Goal: Task Accomplishment & Management: Manage account settings

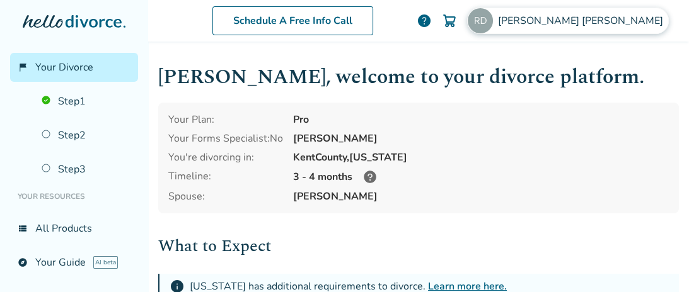
click at [493, 17] on img at bounding box center [479, 20] width 25 height 25
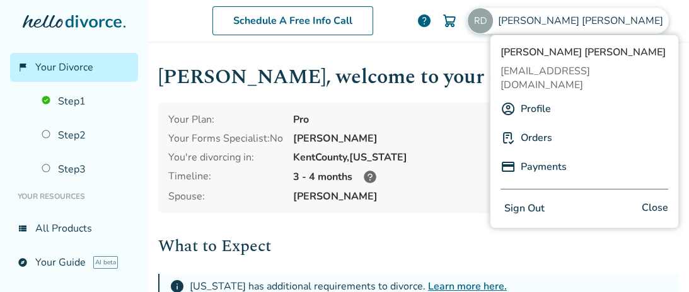
click at [546, 155] on link "Payments" at bounding box center [543, 167] width 46 height 24
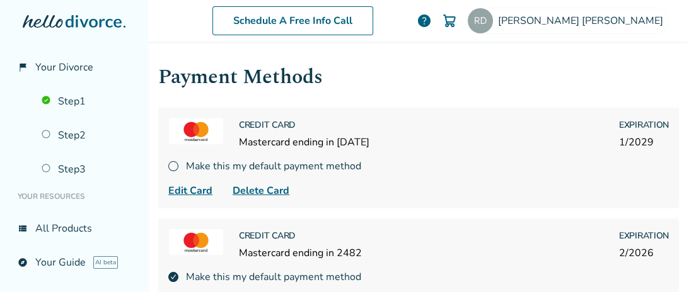
click at [457, 19] on img at bounding box center [449, 20] width 15 height 15
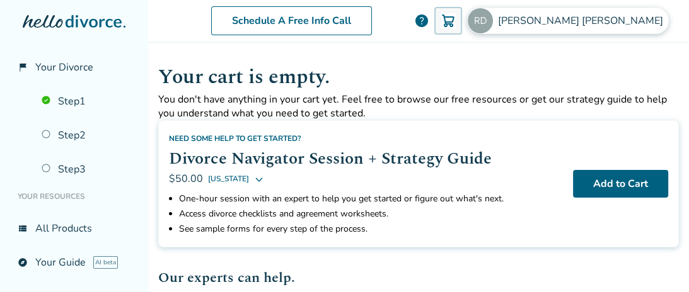
click at [493, 20] on img at bounding box center [479, 20] width 25 height 25
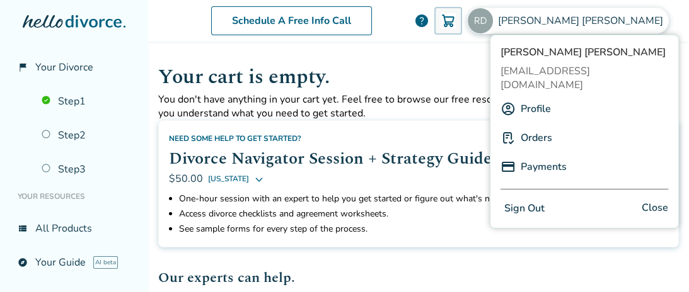
click at [538, 155] on link "Payments" at bounding box center [543, 167] width 46 height 24
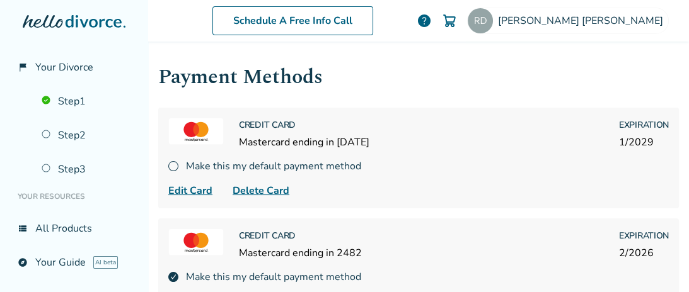
click at [457, 20] on img at bounding box center [449, 20] width 15 height 15
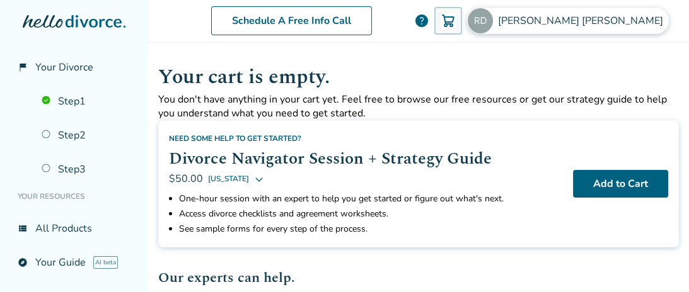
click at [493, 16] on img at bounding box center [479, 20] width 25 height 25
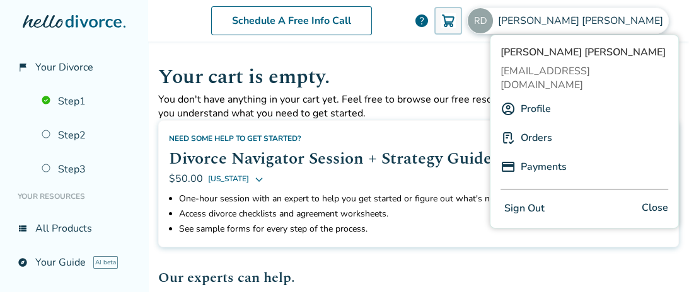
click at [546, 155] on link "Payments" at bounding box center [543, 167] width 46 height 24
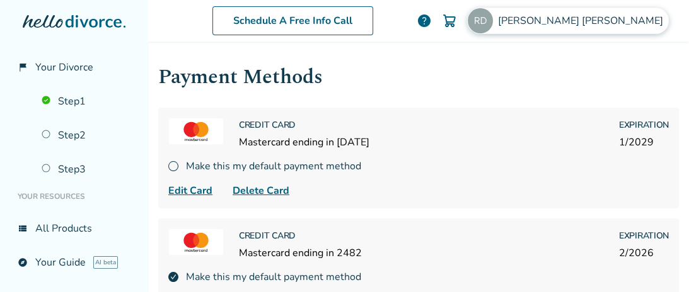
click at [616, 18] on span "[PERSON_NAME]" at bounding box center [583, 21] width 170 height 14
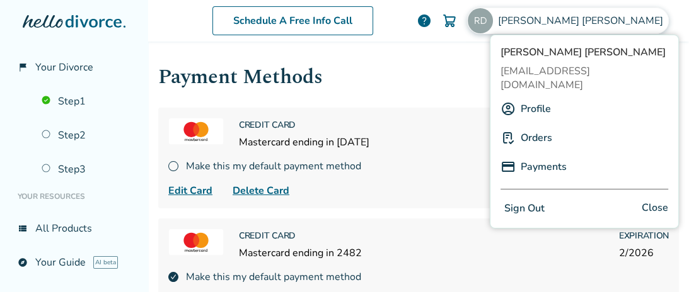
click at [536, 126] on link "Orders" at bounding box center [536, 138] width 32 height 24
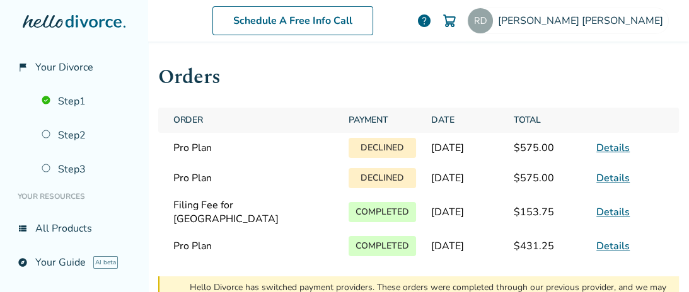
click at [606, 150] on link "Details" at bounding box center [612, 148] width 33 height 14
click at [602, 150] on link "Details" at bounding box center [612, 148] width 33 height 14
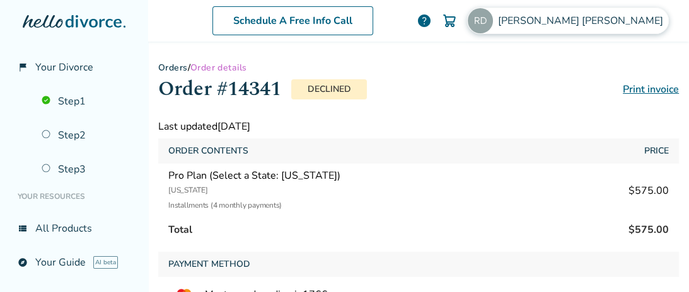
click at [493, 21] on img at bounding box center [479, 20] width 25 height 25
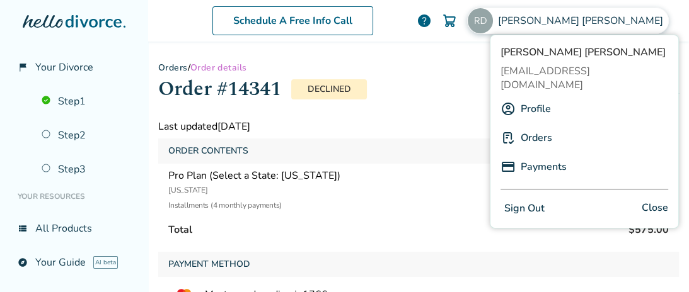
click at [553, 155] on link "Payments" at bounding box center [543, 167] width 46 height 24
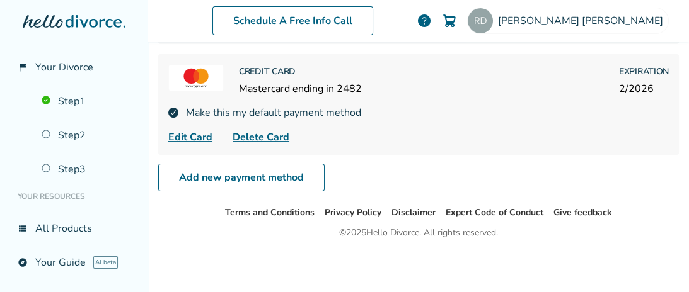
scroll to position [83, 0]
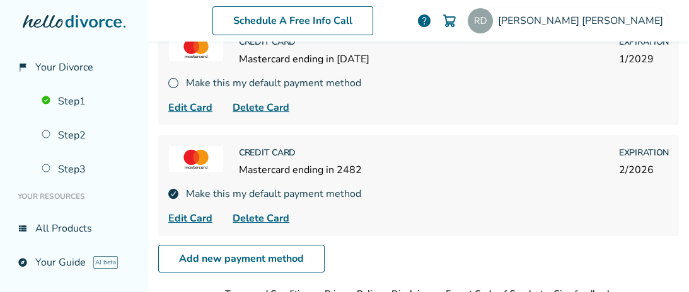
click at [202, 215] on span "Edit Card" at bounding box center [190, 218] width 44 height 15
select select "**"
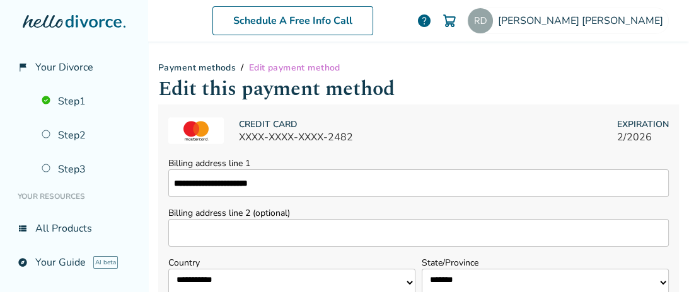
click at [581, 78] on h1 "Edit this payment method" at bounding box center [418, 89] width 520 height 31
click at [588, 21] on div "[PERSON_NAME]" at bounding box center [568, 21] width 202 height 26
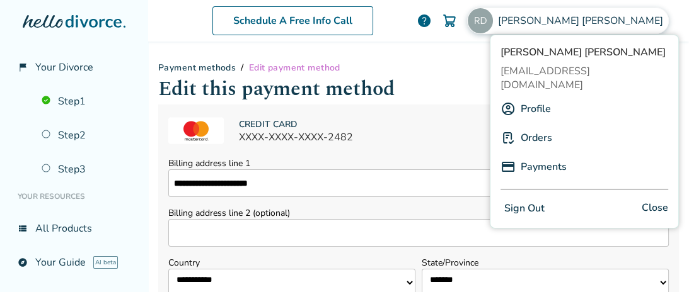
click at [538, 129] on link "Orders" at bounding box center [536, 138] width 32 height 24
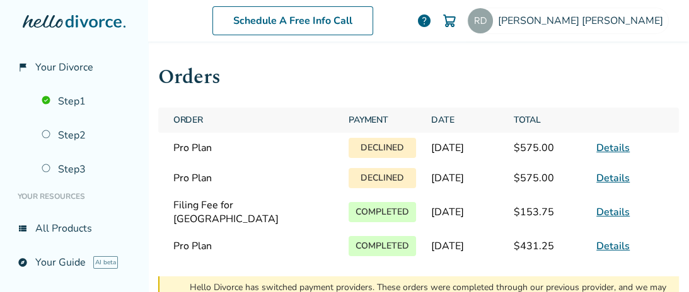
click at [606, 219] on link "Details" at bounding box center [612, 212] width 33 height 14
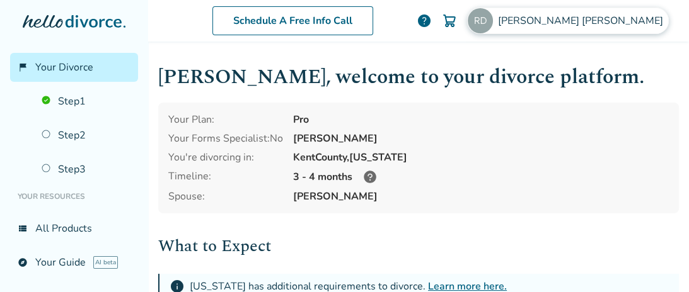
click at [493, 21] on img at bounding box center [479, 20] width 25 height 25
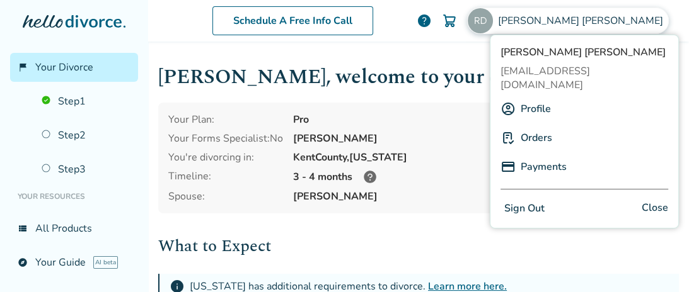
click at [542, 155] on link "Payments" at bounding box center [543, 167] width 46 height 24
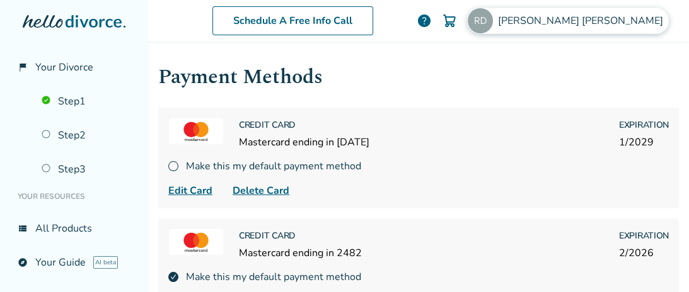
click at [493, 20] on img at bounding box center [479, 20] width 25 height 25
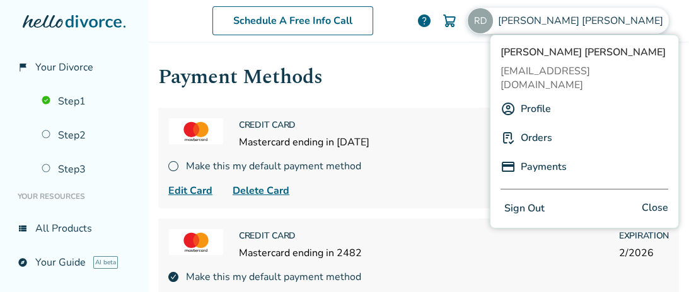
click at [549, 155] on link "Payments" at bounding box center [543, 167] width 46 height 24
click at [543, 155] on link "Payments" at bounding box center [543, 167] width 46 height 24
click at [534, 126] on link "Orders" at bounding box center [536, 138] width 32 height 24
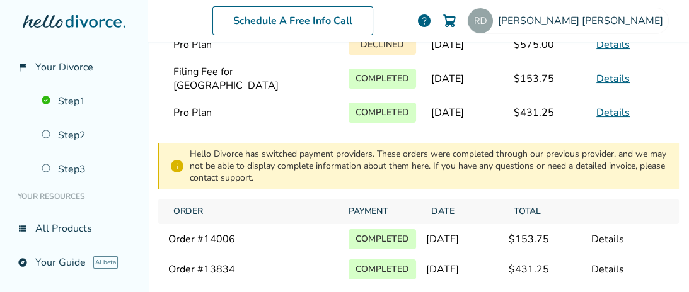
scroll to position [163, 0]
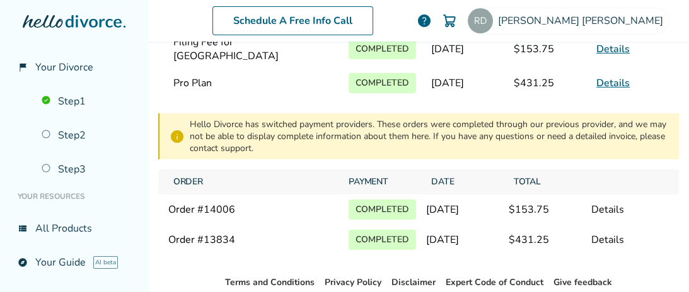
click at [609, 86] on link "Details" at bounding box center [612, 83] width 33 height 14
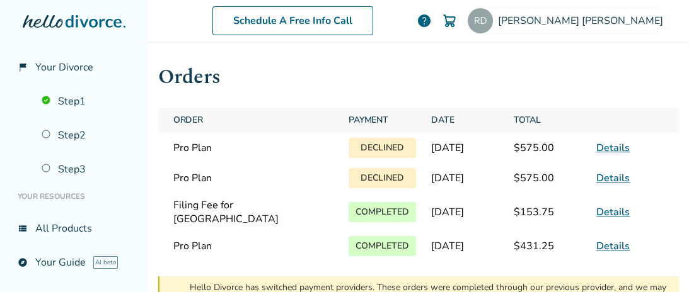
click at [606, 151] on link "Details" at bounding box center [612, 148] width 33 height 14
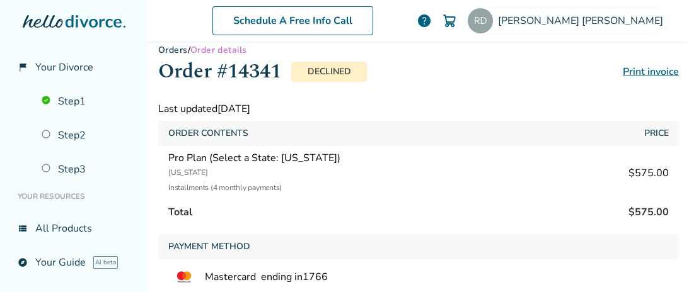
scroll to position [14, 0]
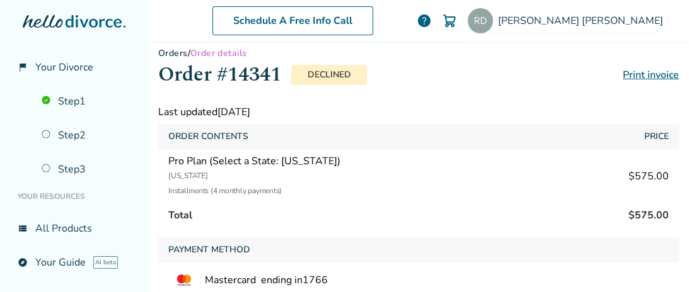
click at [170, 49] on link "Orders" at bounding box center [173, 53] width 30 height 12
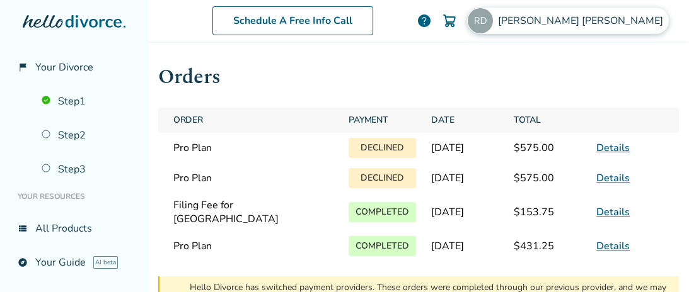
click at [615, 21] on span "[PERSON_NAME]" at bounding box center [583, 21] width 170 height 14
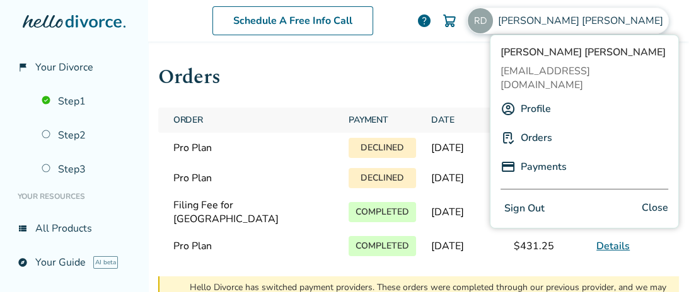
click at [533, 155] on link "Payments" at bounding box center [543, 167] width 46 height 24
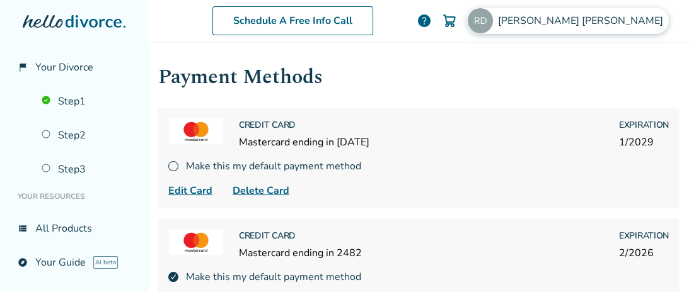
click at [617, 14] on div "[PERSON_NAME]" at bounding box center [568, 21] width 202 height 26
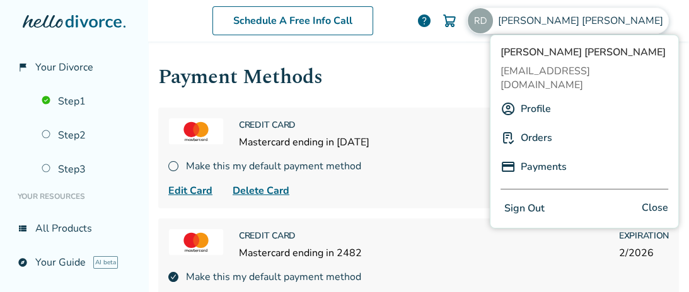
click at [536, 155] on link "Payments" at bounding box center [543, 167] width 46 height 24
click at [512, 159] on img at bounding box center [507, 166] width 15 height 15
click at [549, 126] on link "Orders" at bounding box center [536, 138] width 32 height 24
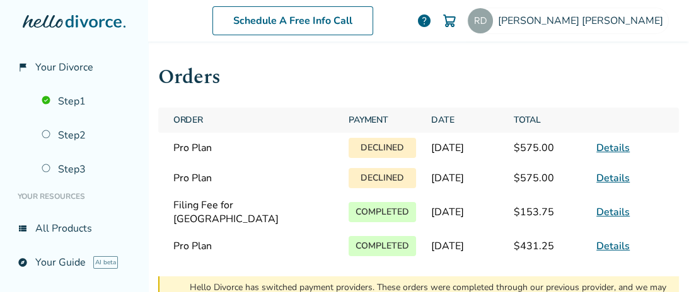
click at [606, 219] on link "Details" at bounding box center [612, 212] width 33 height 14
click at [614, 253] on link "Details" at bounding box center [612, 246] width 33 height 14
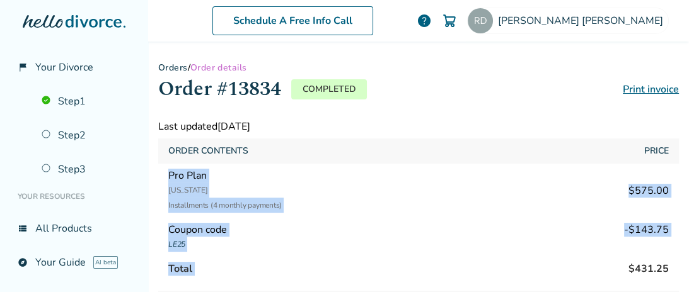
drag, startPoint x: 168, startPoint y: 176, endPoint x: 565, endPoint y: 243, distance: 402.5
click at [565, 248] on div "Order Contents Price Pro Plan [US_STATE] Installments (4 monthly payments) $575…" at bounding box center [418, 210] width 520 height 142
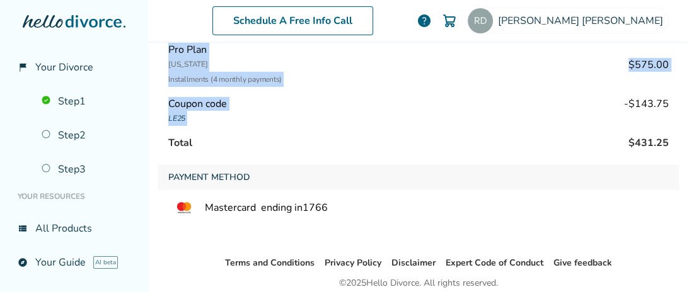
scroll to position [163, 0]
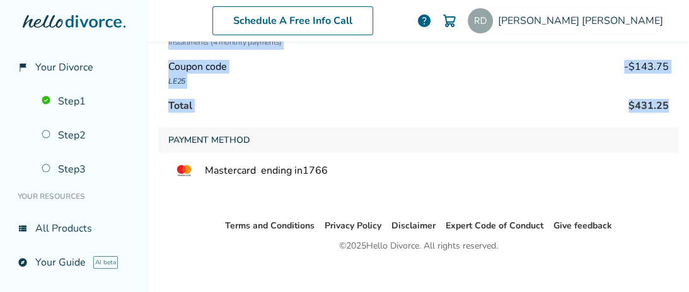
click at [665, 106] on div "Total $431.25" at bounding box center [418, 106] width 520 height 24
copy div "Pro Plan [US_STATE] Installments (4 monthly payments) $575.00 Coupon code LE25 …"
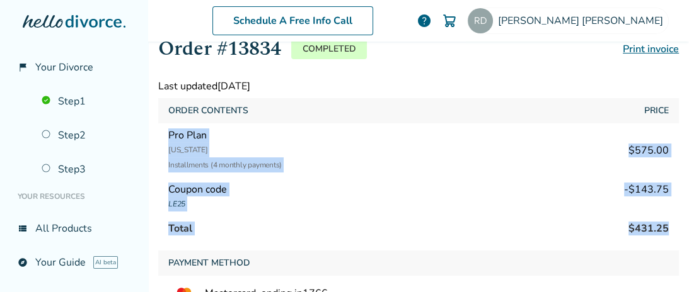
scroll to position [0, 0]
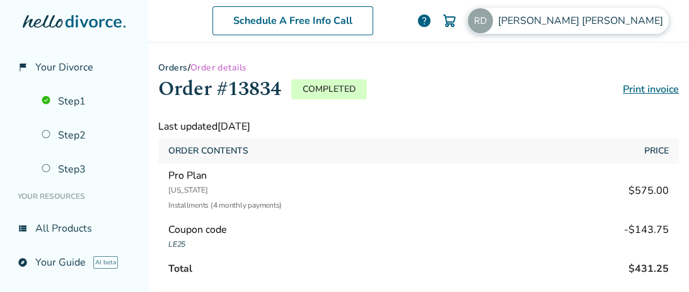
click at [588, 18] on div "[PERSON_NAME]" at bounding box center [568, 21] width 202 height 26
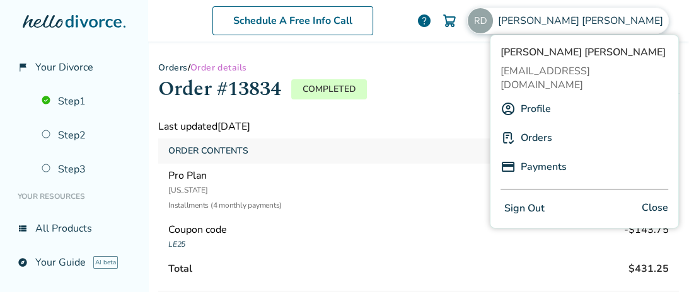
click at [539, 155] on link "Payments" at bounding box center [543, 167] width 46 height 24
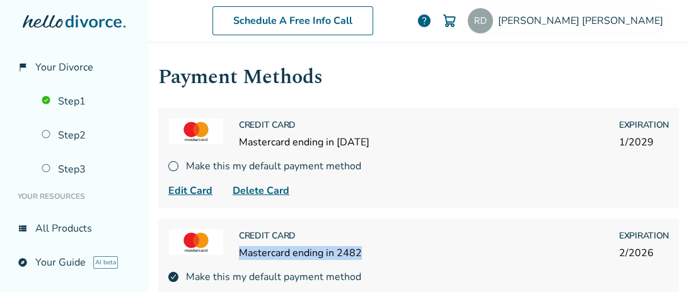
drag, startPoint x: 372, startPoint y: 253, endPoint x: 238, endPoint y: 257, distance: 133.6
click at [238, 257] on div "Credit Card Mastercard ending in 2482 Expiration 2 / 2026" at bounding box center [418, 245] width 500 height 32
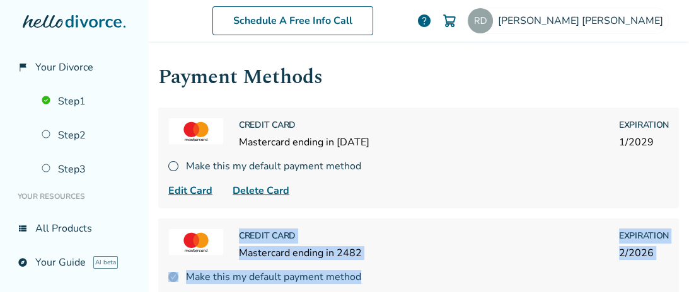
drag, startPoint x: 241, startPoint y: 232, endPoint x: 400, endPoint y: 277, distance: 164.9
click at [400, 277] on div "Credit Card Mastercard ending in 2482 Expiration 2 / 2026 Make this my default …" at bounding box center [418, 269] width 520 height 101
copy div "Credit Card Mastercard ending in 2482 Expiration 2 / 2026 Make this my default …"
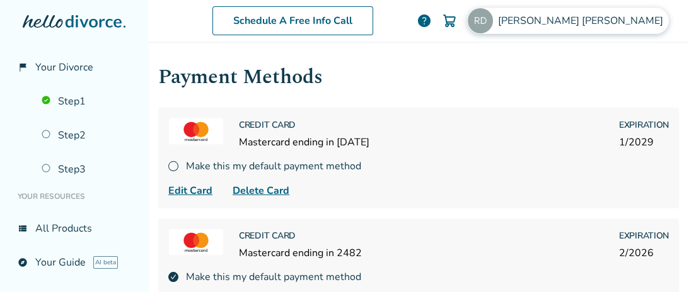
click at [620, 21] on span "[PERSON_NAME]" at bounding box center [583, 21] width 170 height 14
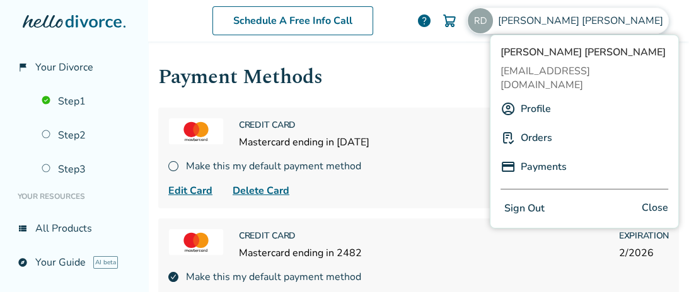
click at [537, 126] on link "Orders" at bounding box center [536, 138] width 32 height 24
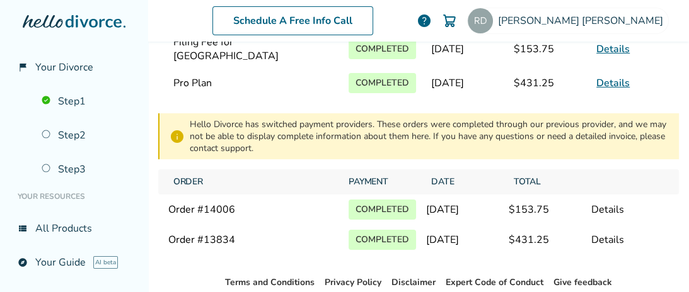
scroll to position [241, 0]
